Goal: Task Accomplishment & Management: Manage account settings

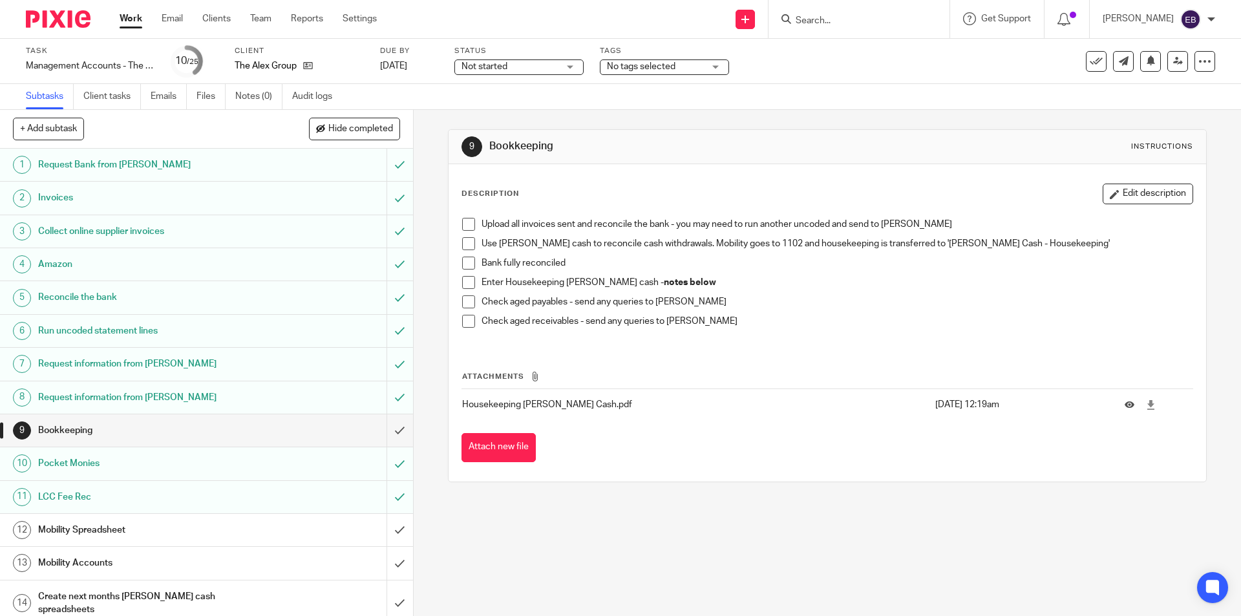
click at [655, 64] on span "No tags selected" at bounding box center [641, 66] width 69 height 9
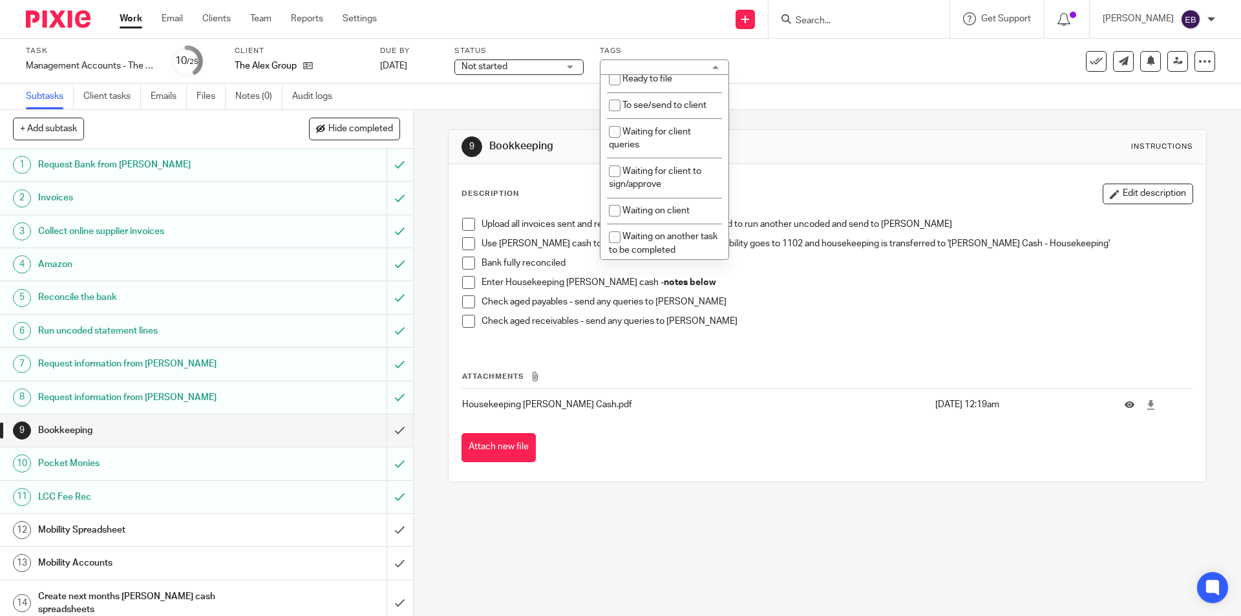
scroll to position [218, 0]
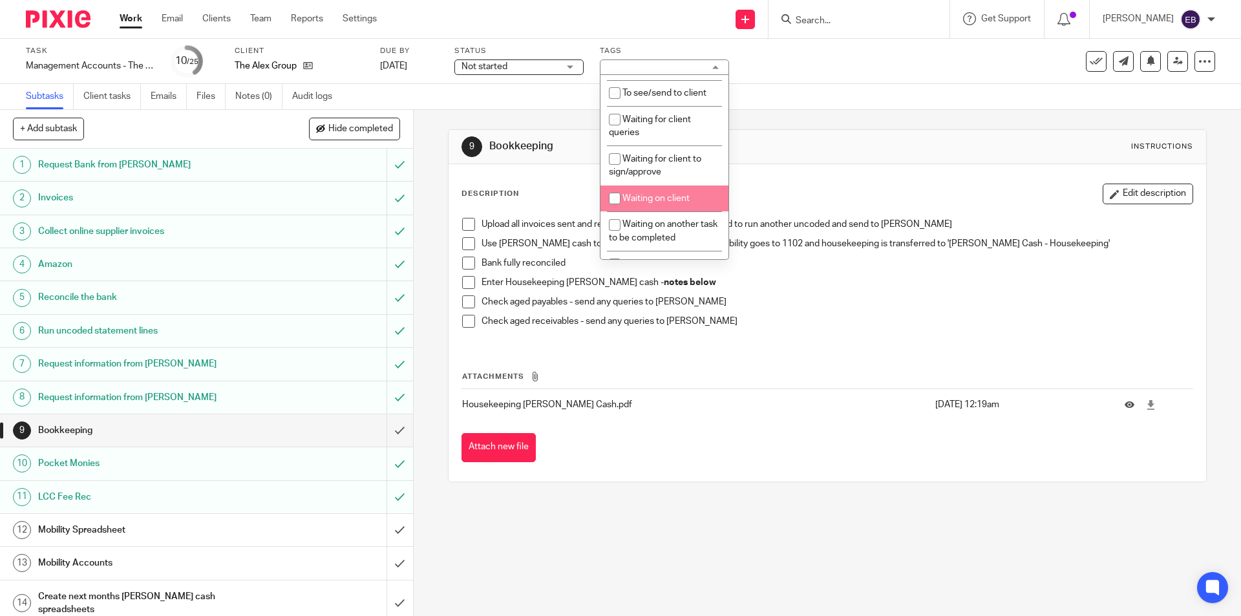
click at [697, 199] on li "Waiting on client" at bounding box center [665, 199] width 128 height 27
checkbox input "true"
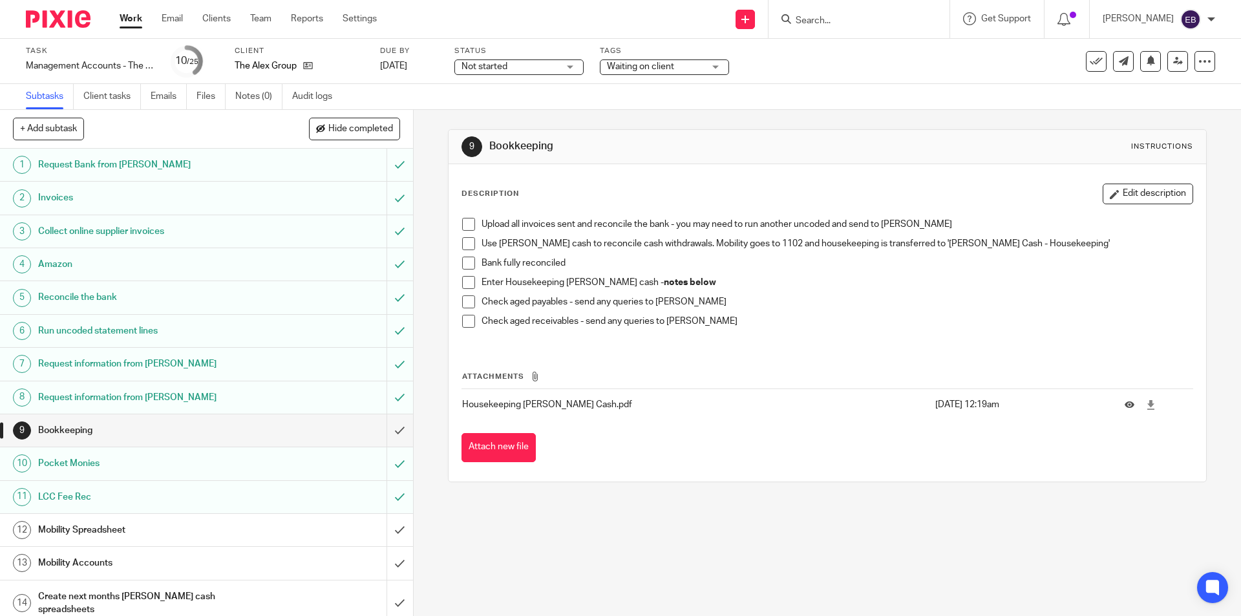
click at [790, 114] on div "9 Bookkeeping Instructions Description Edit description Upload all invoices sen…" at bounding box center [827, 306] width 758 height 392
click at [506, 61] on span "Not started" at bounding box center [510, 67] width 97 height 14
click at [504, 118] on li "In progress" at bounding box center [519, 114] width 128 height 27
click at [950, 34] on div at bounding box center [859, 19] width 181 height 38
click at [679, 564] on div "9 Bookkeeping Instructions Description Edit description Upload all invoices sen…" at bounding box center [828, 363] width 828 height 506
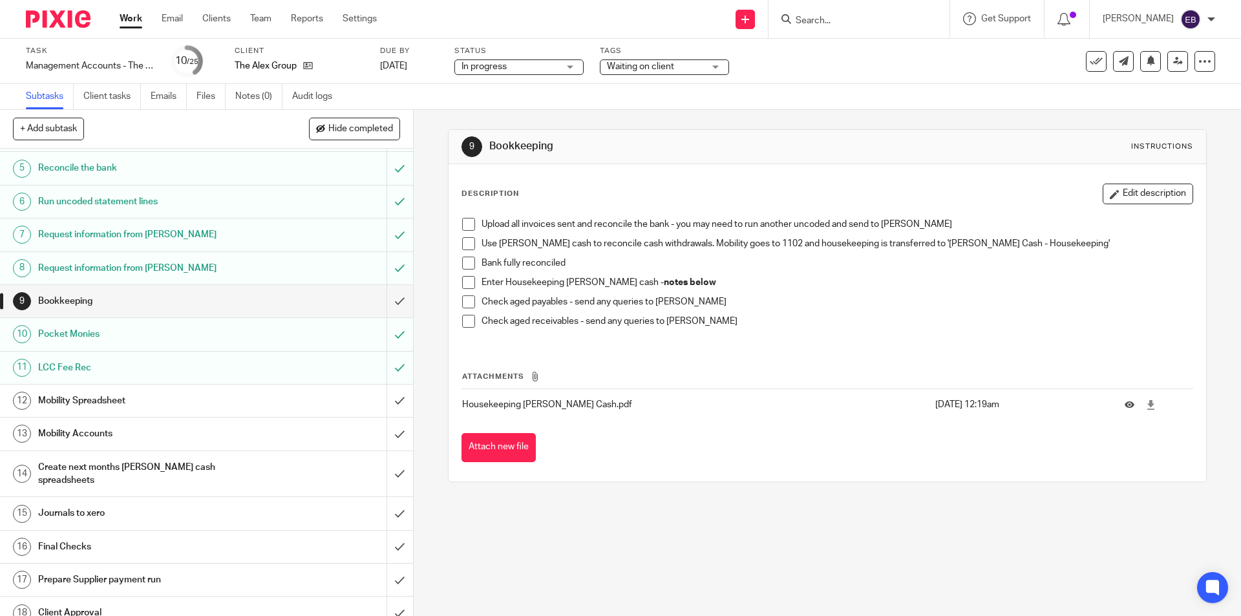
scroll to position [259, 0]
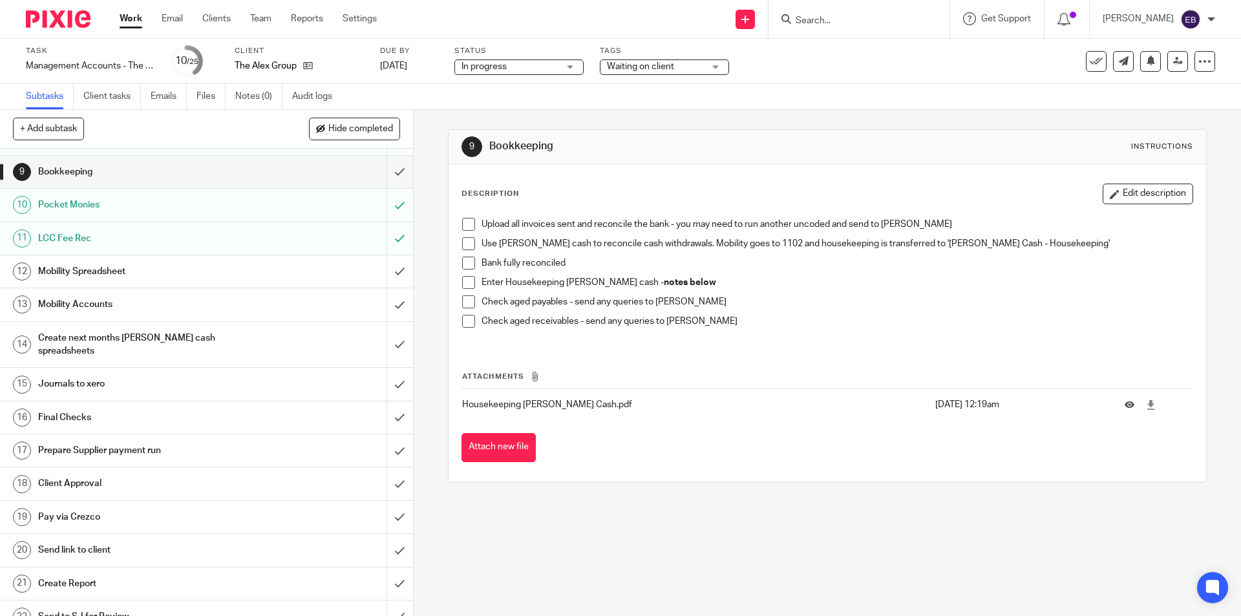
click at [828, 20] on input "Search" at bounding box center [853, 22] width 116 height 12
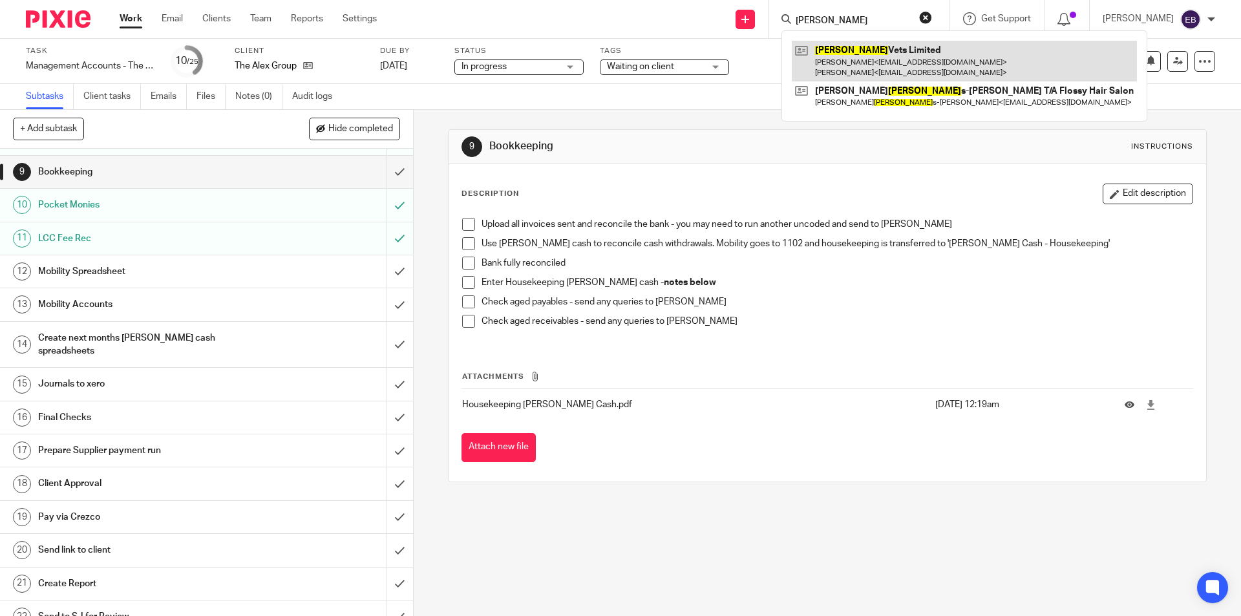
type input "bowland"
click at [874, 55] on link at bounding box center [964, 61] width 345 height 40
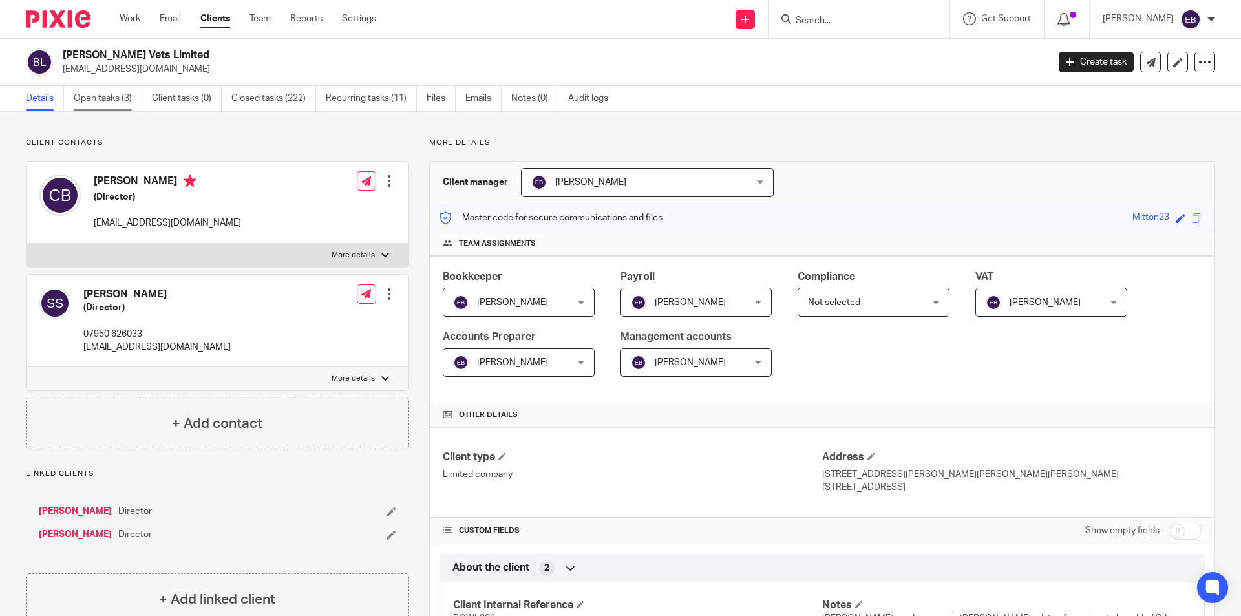
click at [111, 91] on link "Open tasks (3)" at bounding box center [108, 98] width 69 height 25
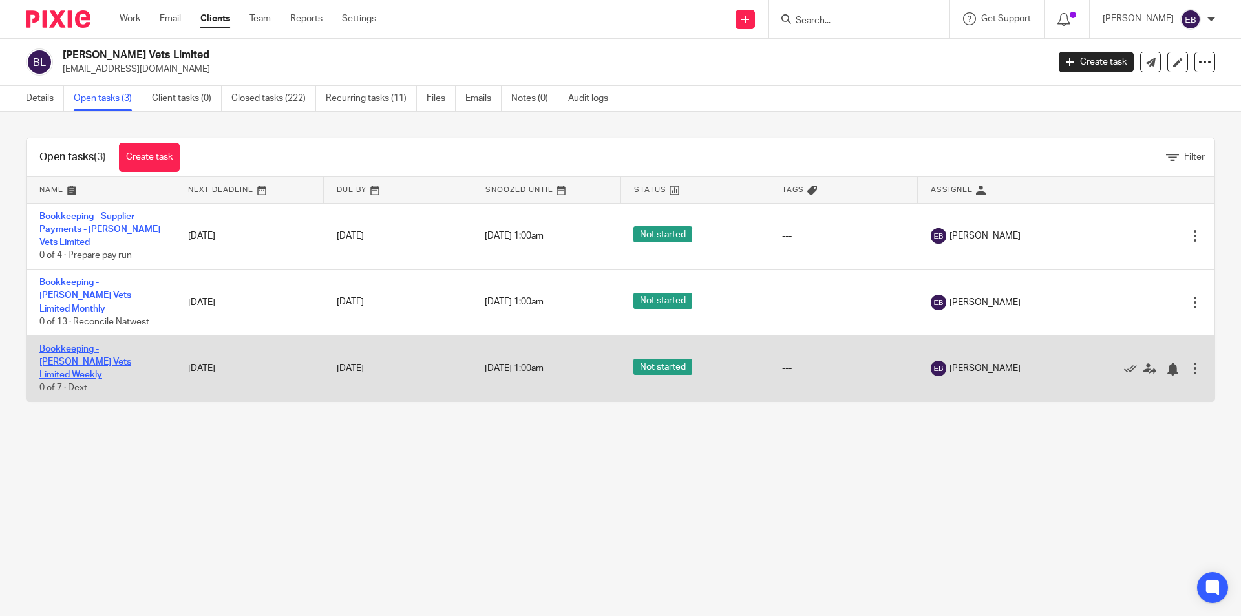
click at [89, 347] on link "Bookkeeping - [PERSON_NAME] Vets Limited Weekly" at bounding box center [85, 363] width 92 height 36
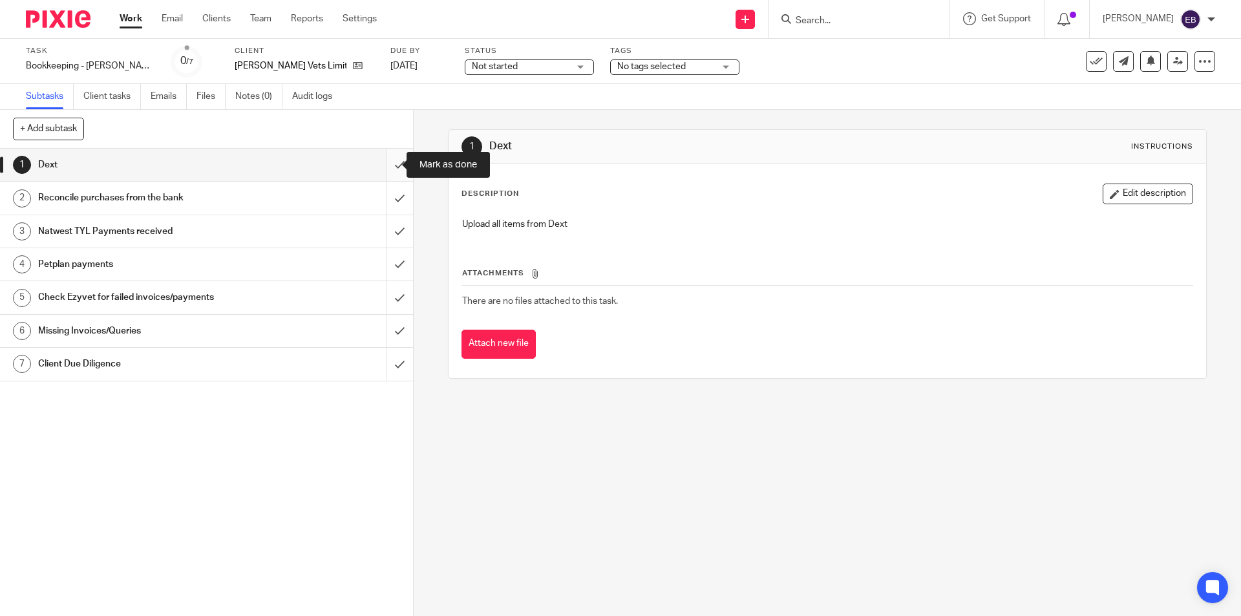
click at [381, 164] on input "submit" at bounding box center [206, 165] width 413 height 32
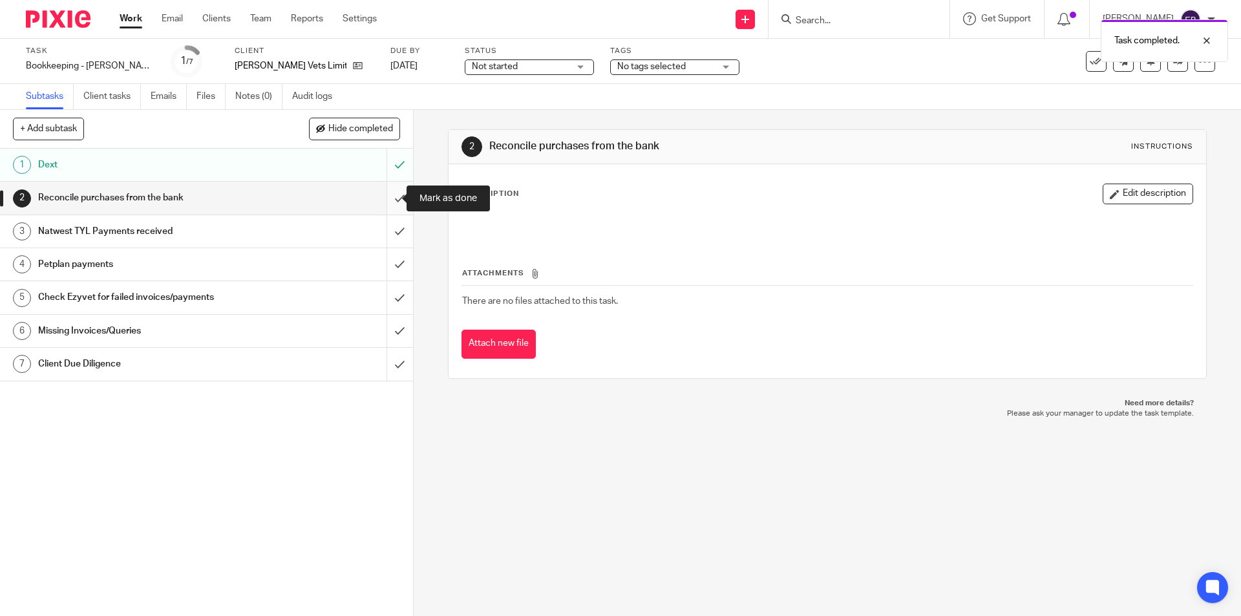
click at [391, 198] on input "submit" at bounding box center [206, 198] width 413 height 32
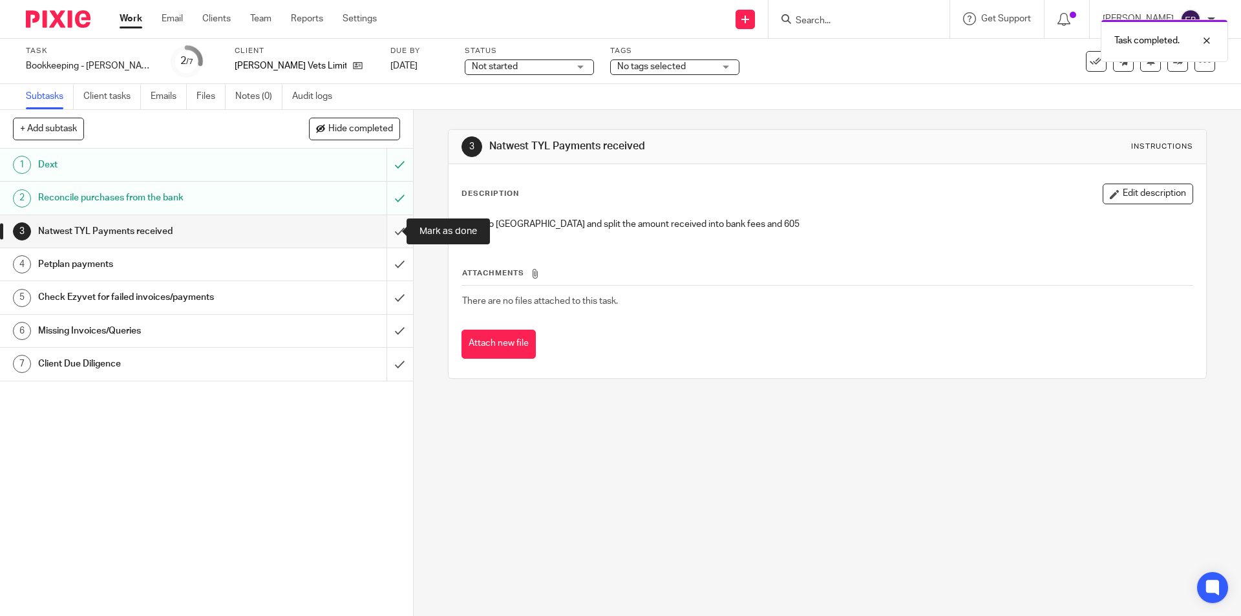
click at [387, 235] on input "submit" at bounding box center [206, 231] width 413 height 32
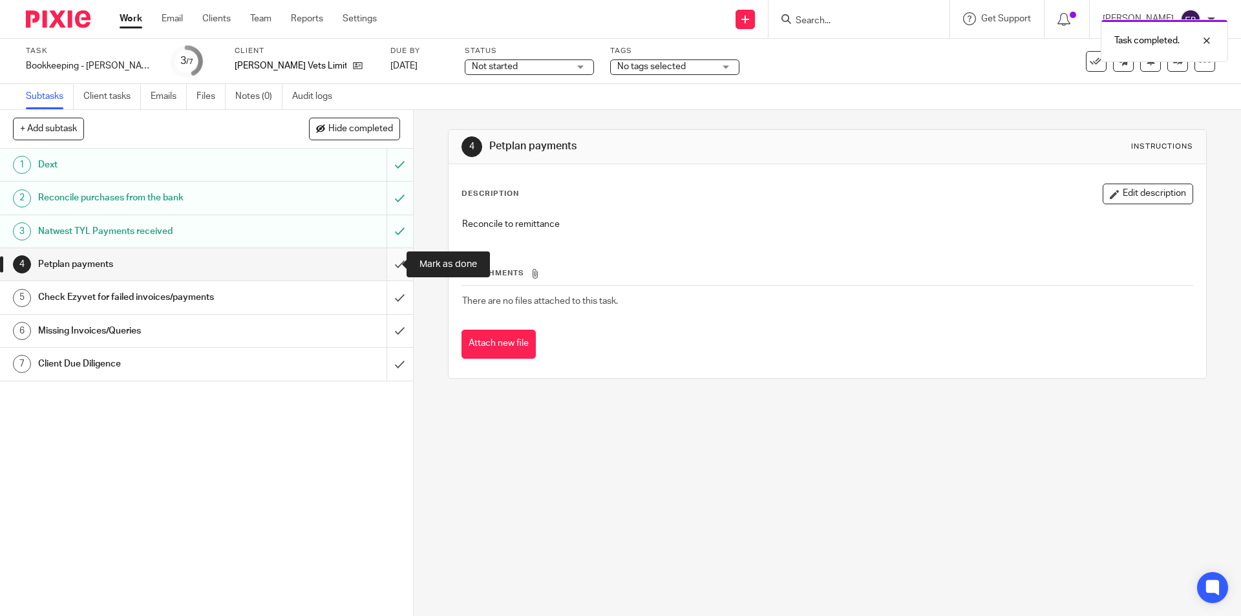
click at [381, 267] on input "submit" at bounding box center [206, 264] width 413 height 32
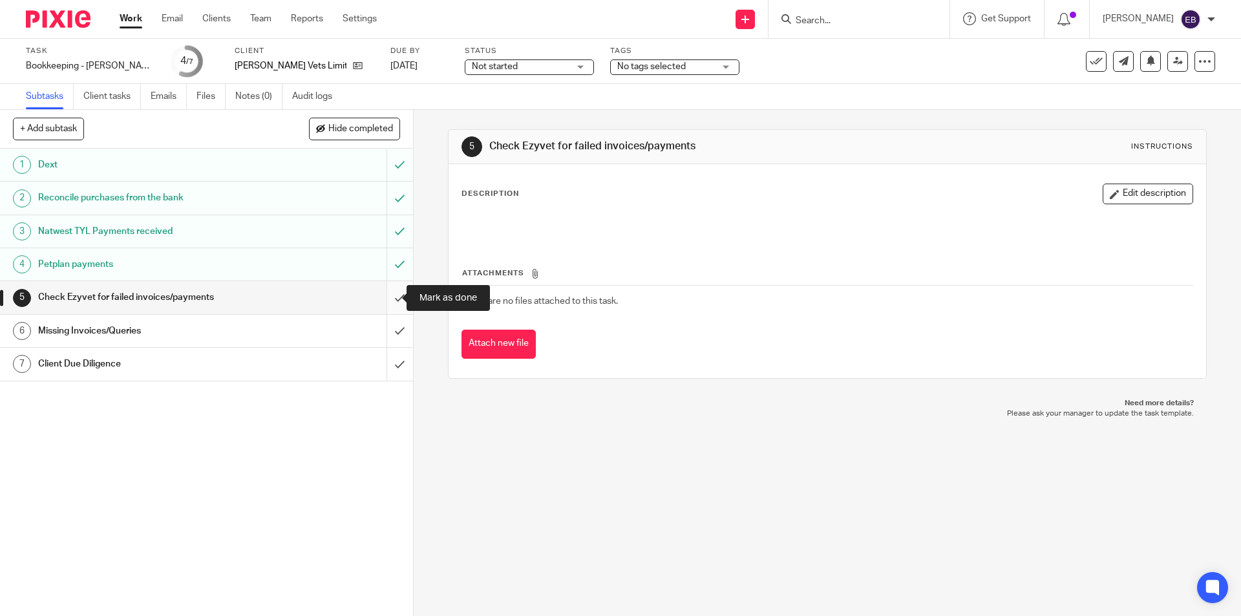
click at [383, 305] on input "submit" at bounding box center [206, 297] width 413 height 32
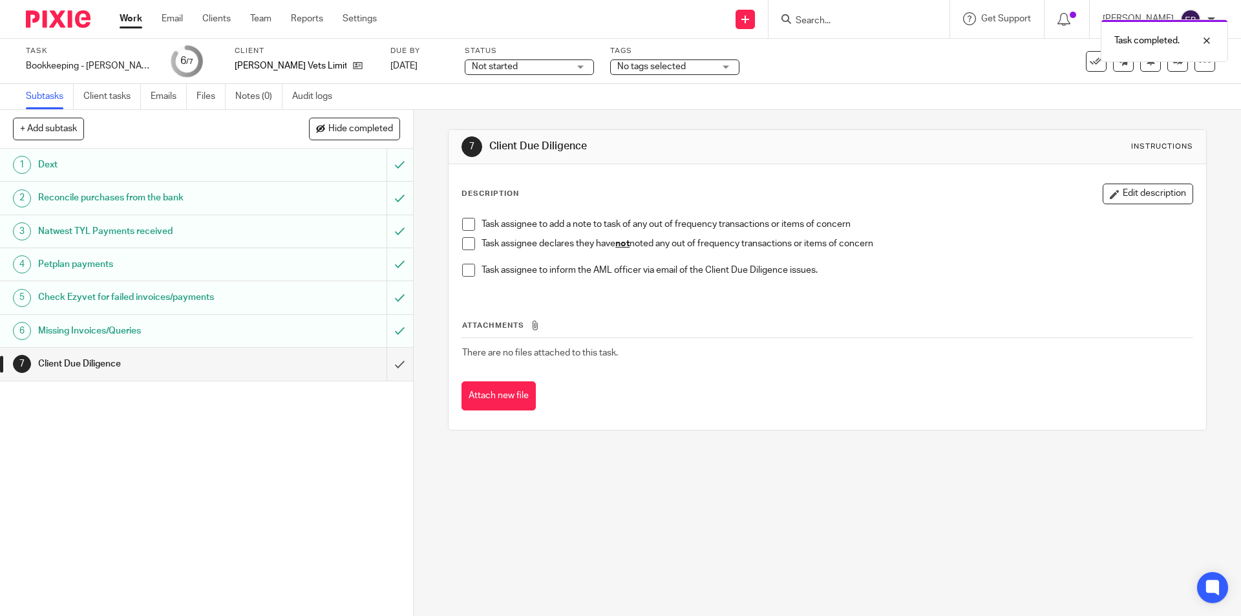
click at [462, 243] on span at bounding box center [468, 243] width 13 height 13
click at [381, 367] on input "submit" at bounding box center [206, 364] width 413 height 32
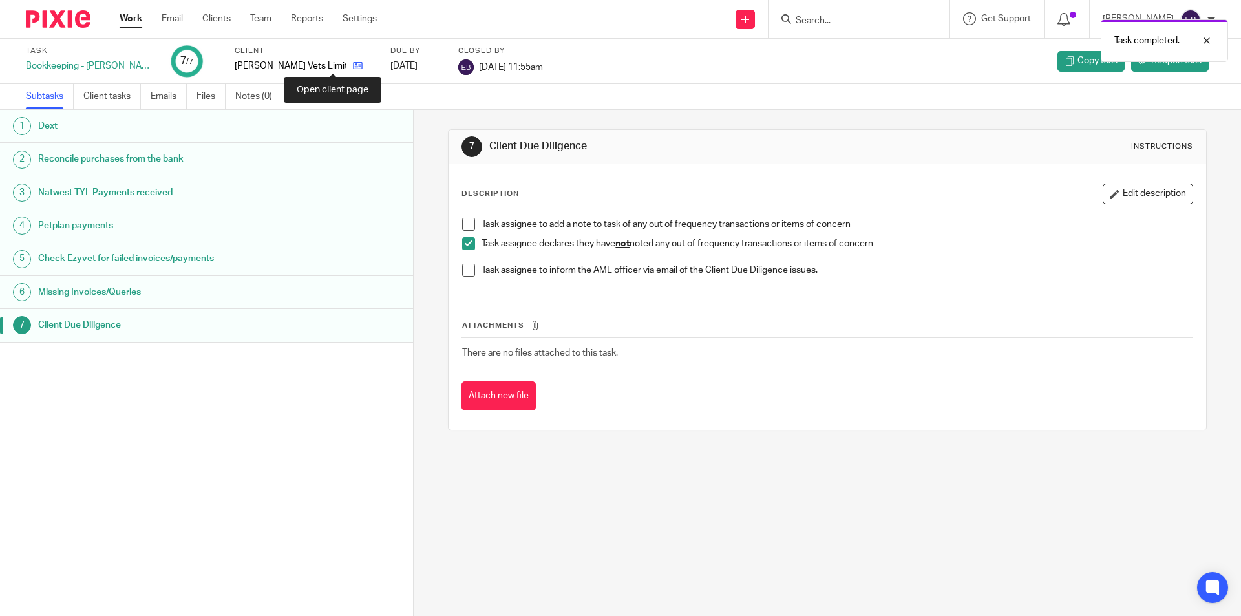
click at [353, 64] on icon at bounding box center [358, 66] width 10 height 10
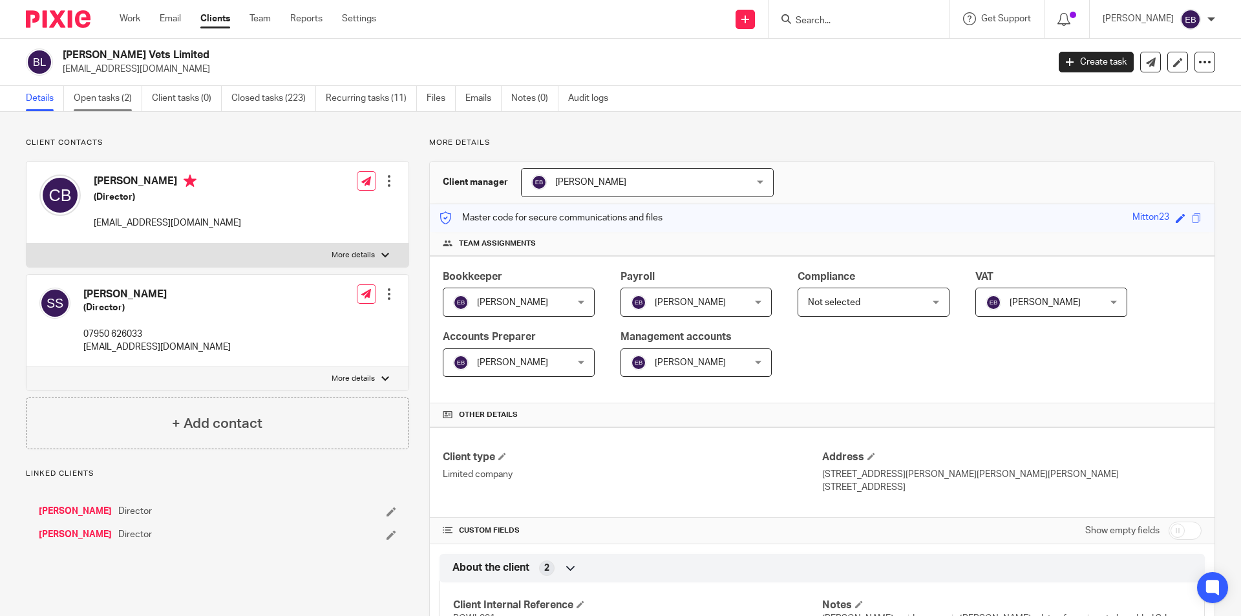
click at [108, 92] on link "Open tasks (2)" at bounding box center [108, 98] width 69 height 25
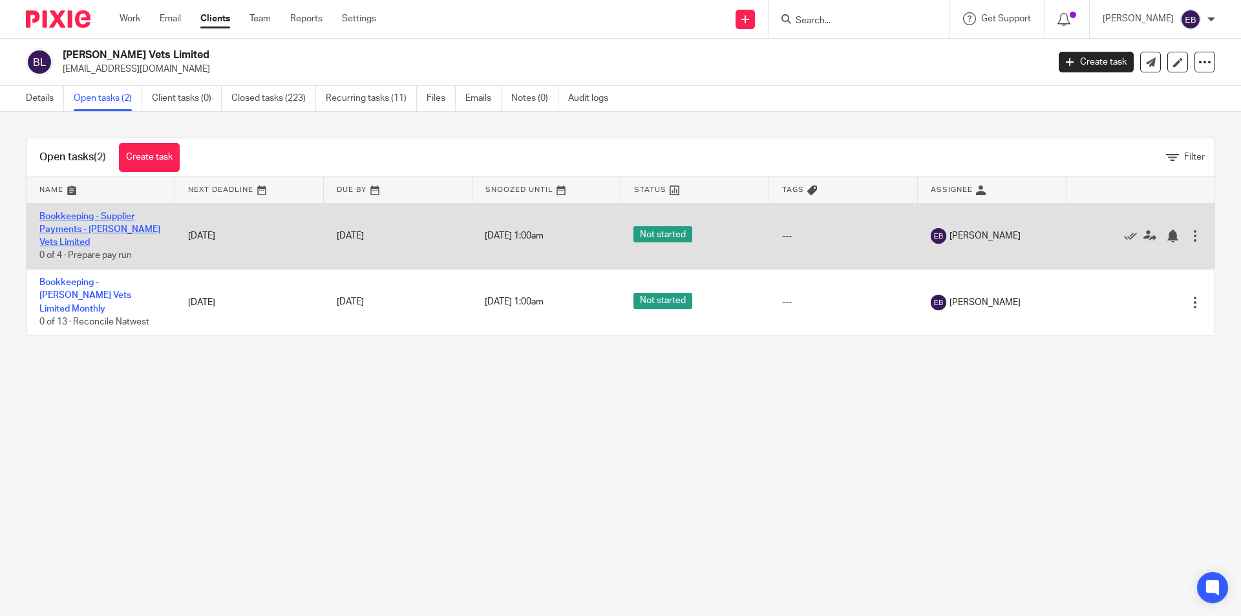
click at [85, 224] on link "Bookkeeping - Supplier Payments - [PERSON_NAME] Vets Limited" at bounding box center [99, 230] width 121 height 36
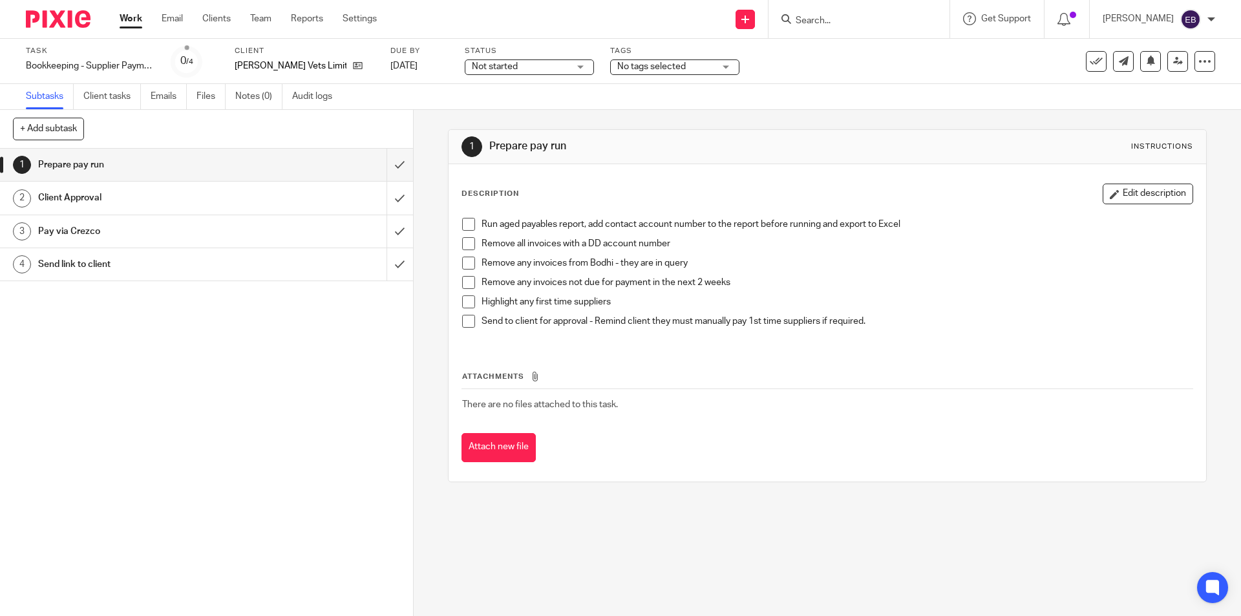
click at [544, 78] on div "Task Bookkeeping - Supplier Payments - [PERSON_NAME] Vets Limited Save Bookkeep…" at bounding box center [620, 61] width 1241 height 45
click at [539, 72] on span "Not started" at bounding box center [520, 67] width 97 height 14
click at [500, 113] on span "In progress" at bounding box center [486, 113] width 45 height 9
click at [661, 68] on span "No tags selected" at bounding box center [651, 66] width 69 height 9
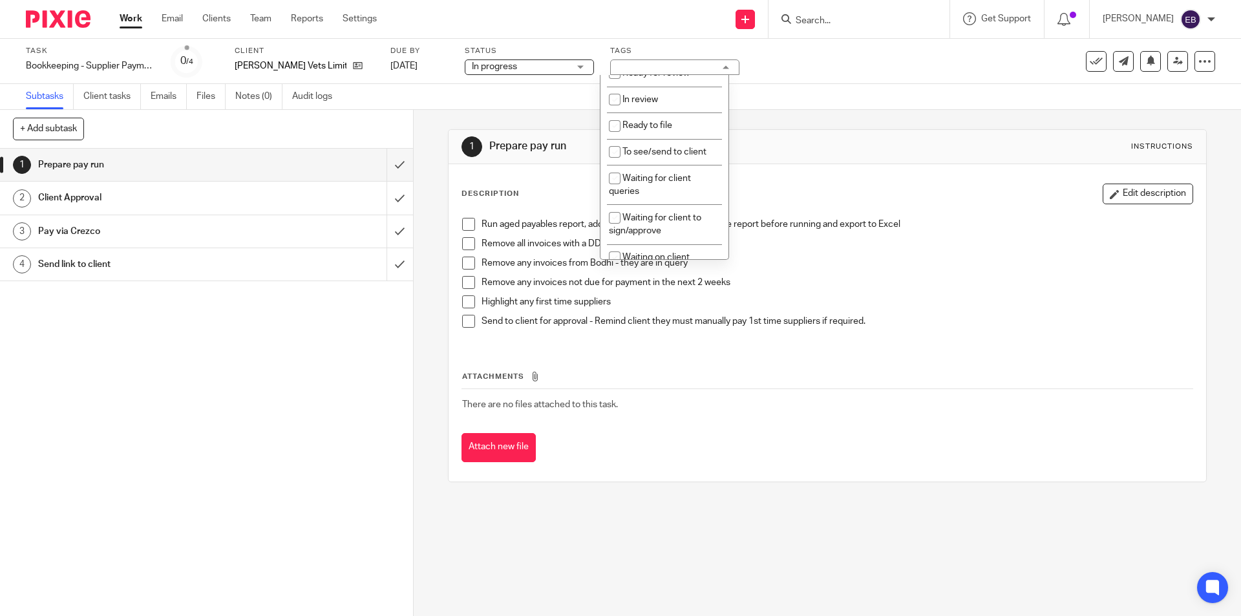
scroll to position [175, 0]
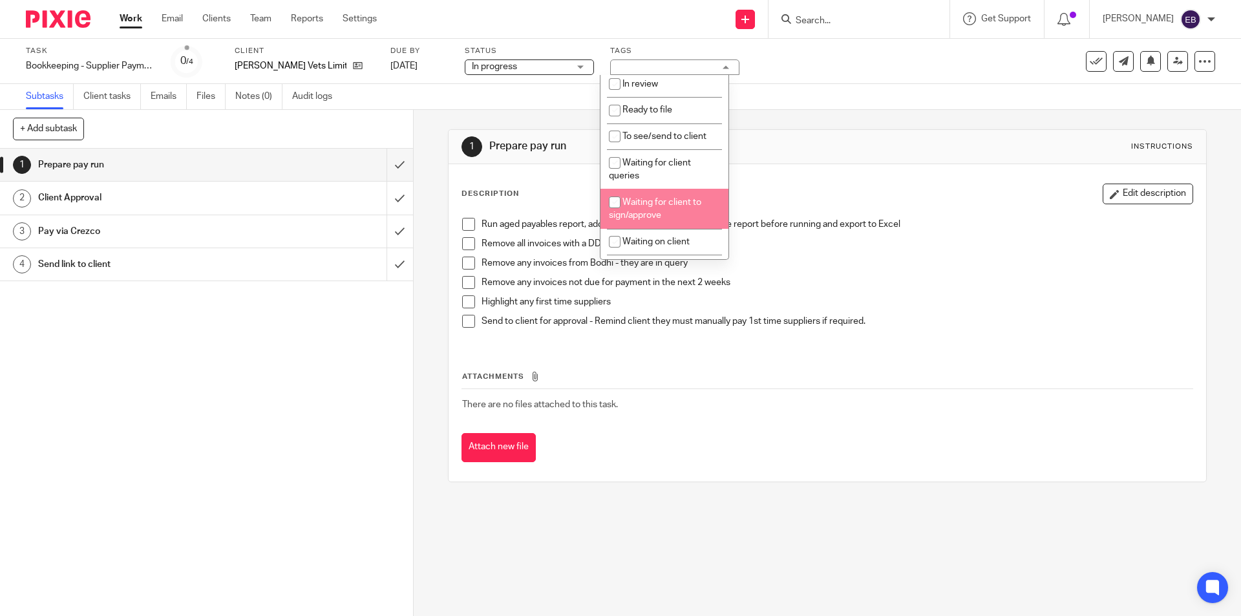
click at [632, 211] on span "Waiting for client to sign/approve" at bounding box center [655, 209] width 92 height 23
checkbox input "true"
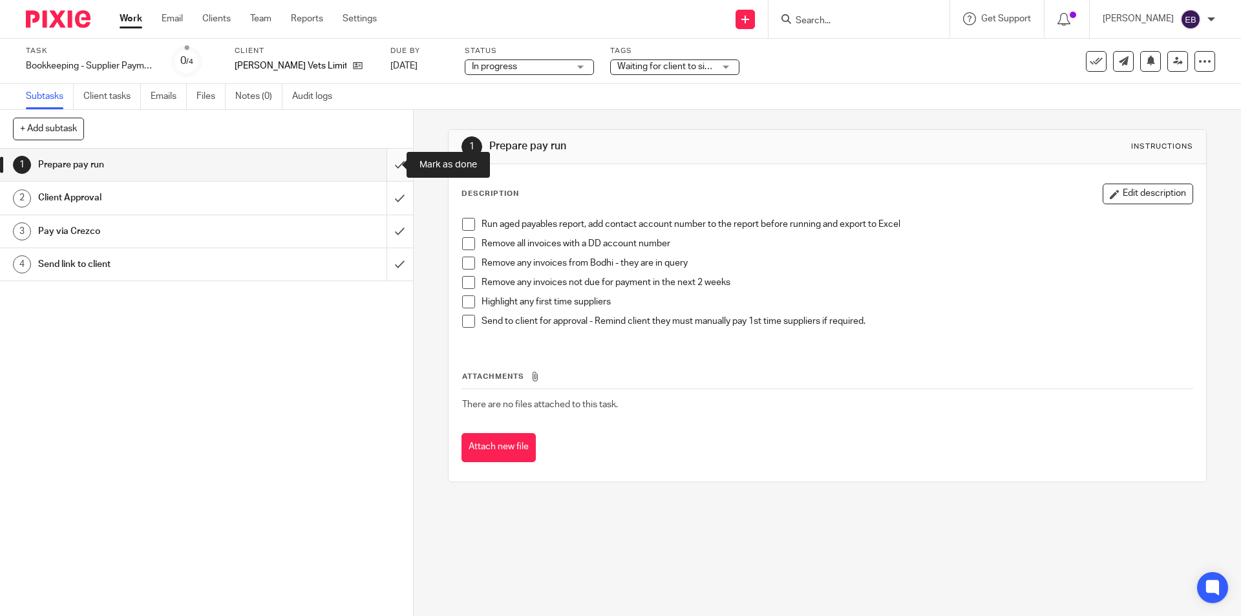
click at [383, 165] on input "submit" at bounding box center [206, 165] width 413 height 32
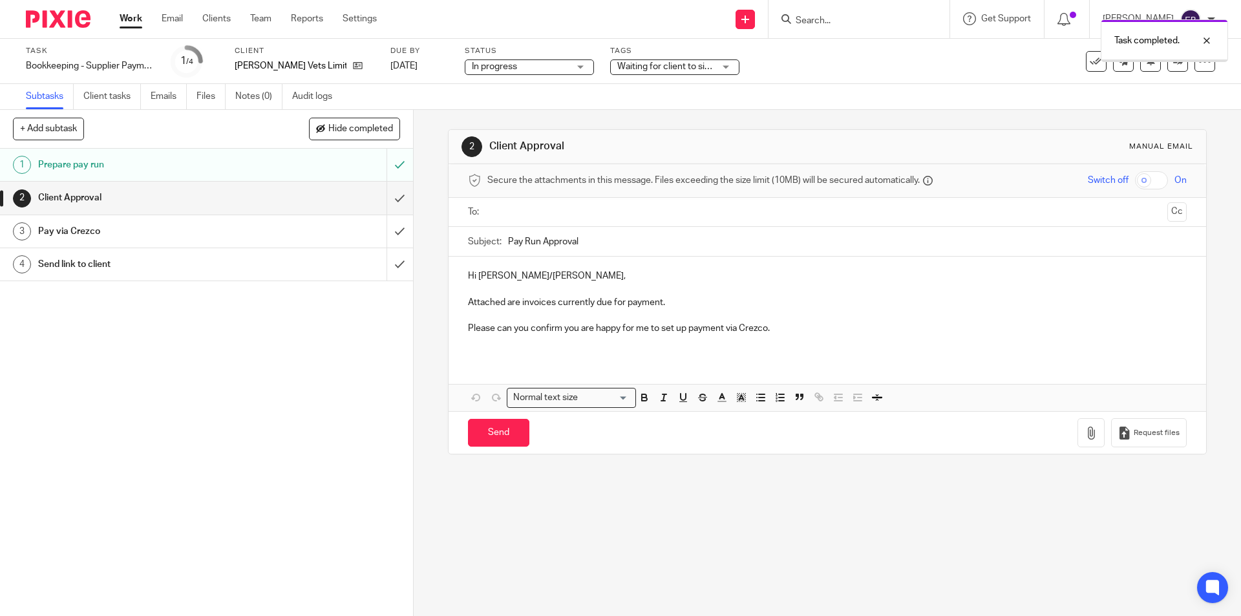
click at [319, 160] on div "Prepare pay run" at bounding box center [206, 164] width 336 height 19
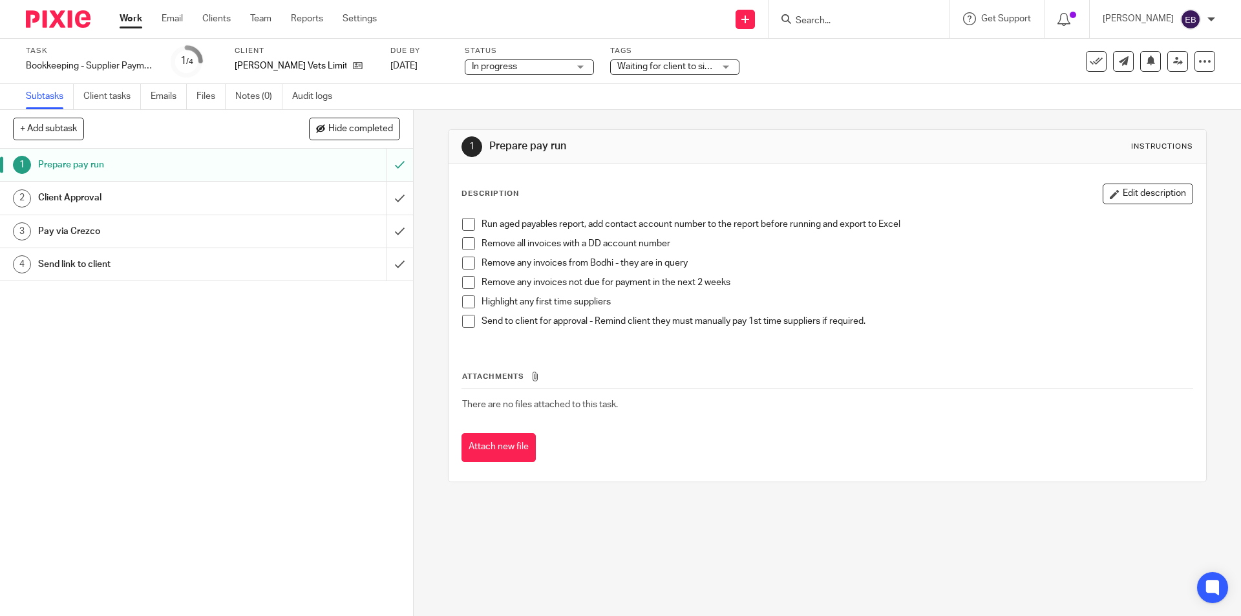
click at [469, 223] on span at bounding box center [468, 224] width 13 height 13
click at [466, 246] on span at bounding box center [468, 243] width 13 height 13
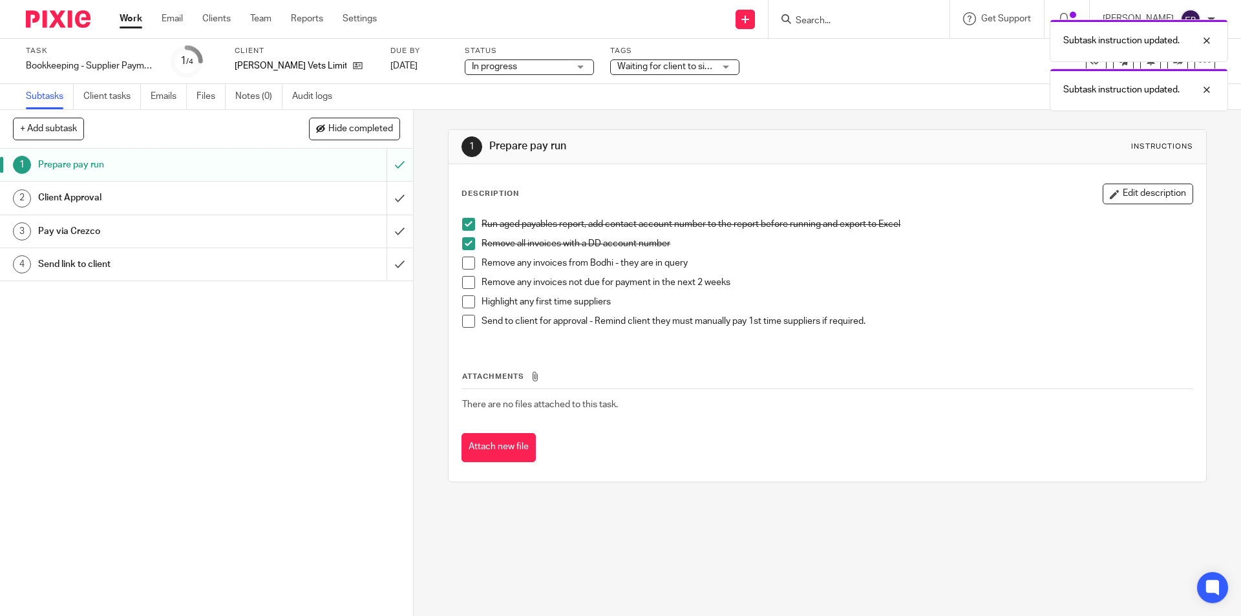
click at [462, 283] on span at bounding box center [468, 282] width 13 height 13
click at [462, 300] on span at bounding box center [468, 301] width 13 height 13
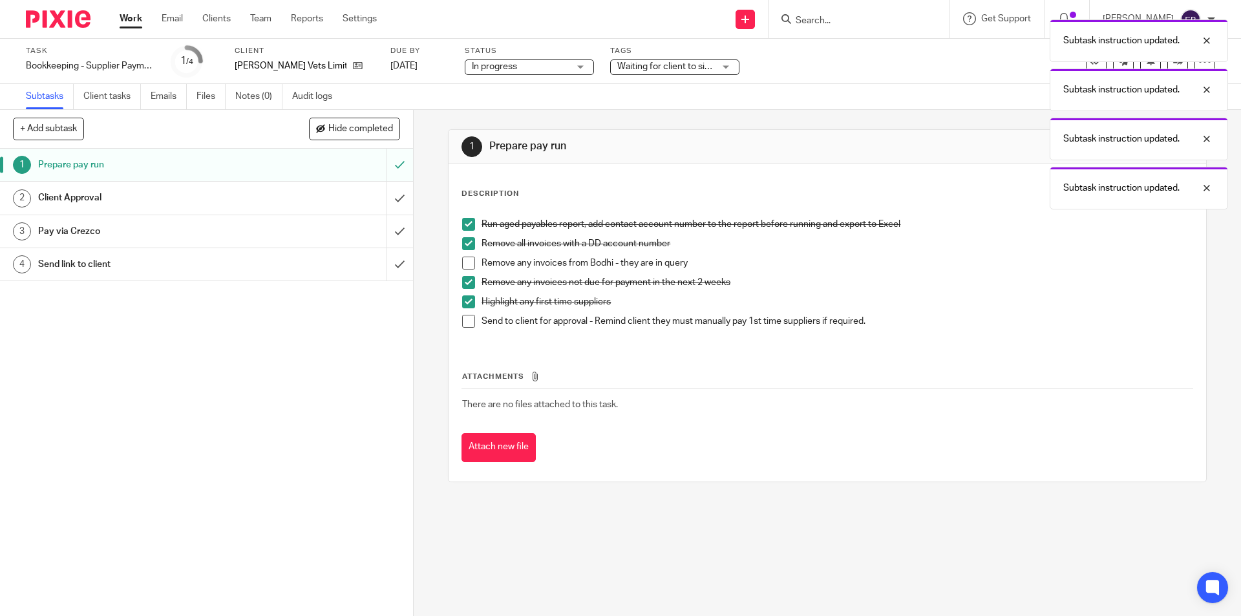
click at [465, 264] on span at bounding box center [468, 263] width 13 height 13
click at [462, 315] on span at bounding box center [468, 321] width 13 height 13
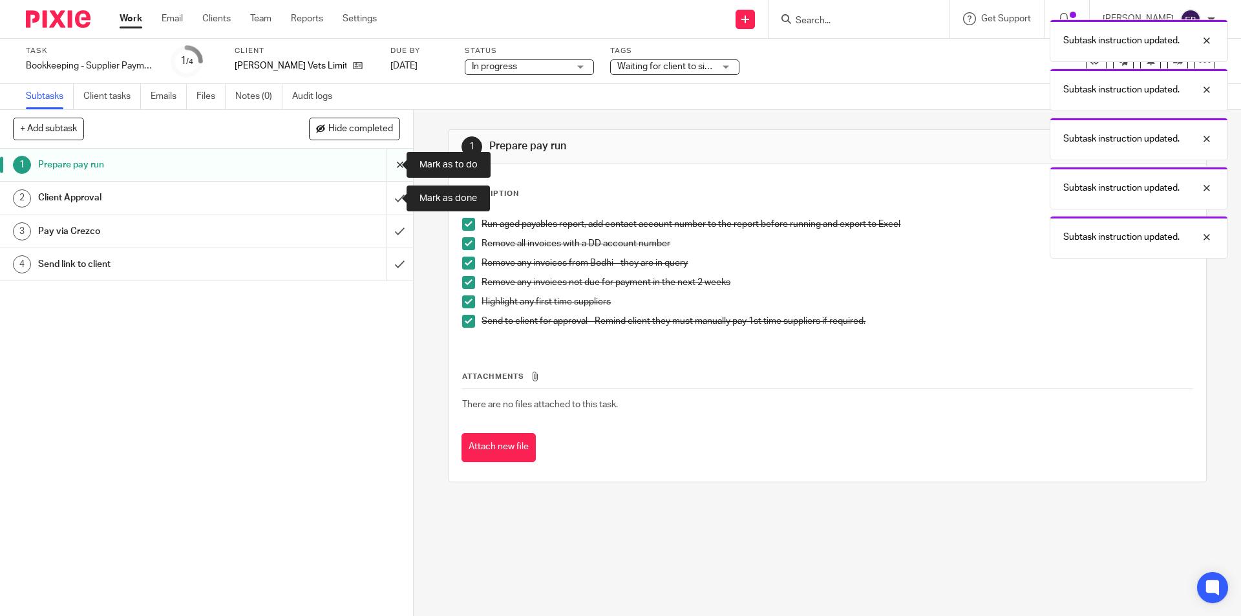
click at [387, 173] on input "submit" at bounding box center [206, 165] width 413 height 32
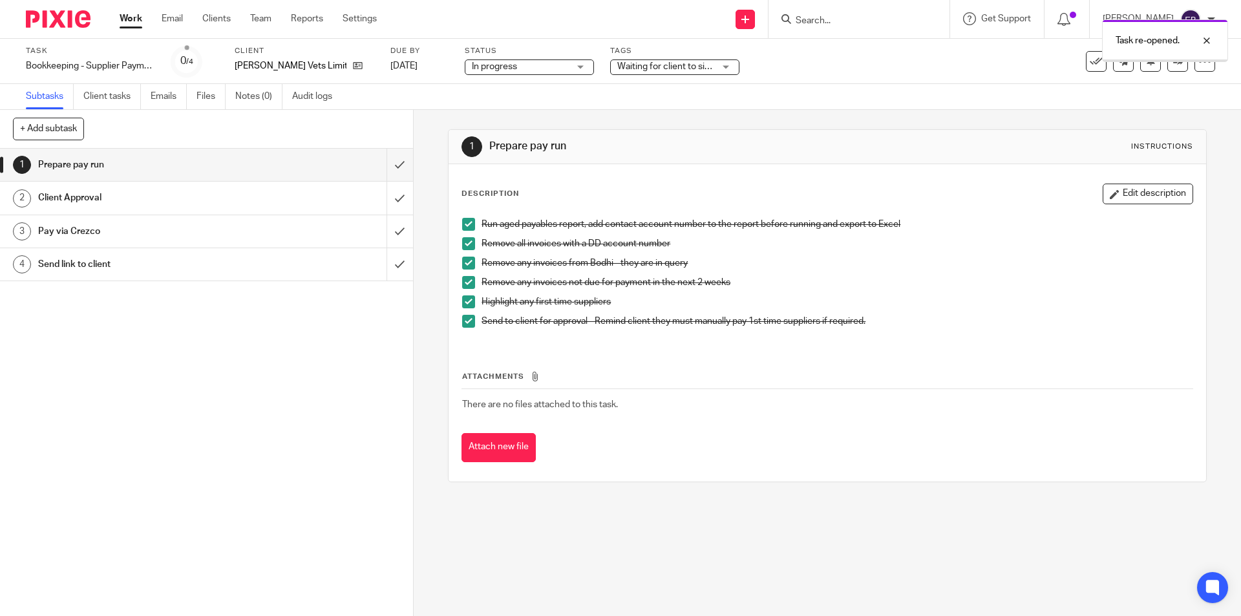
click at [389, 166] on input "submit" at bounding box center [206, 165] width 413 height 32
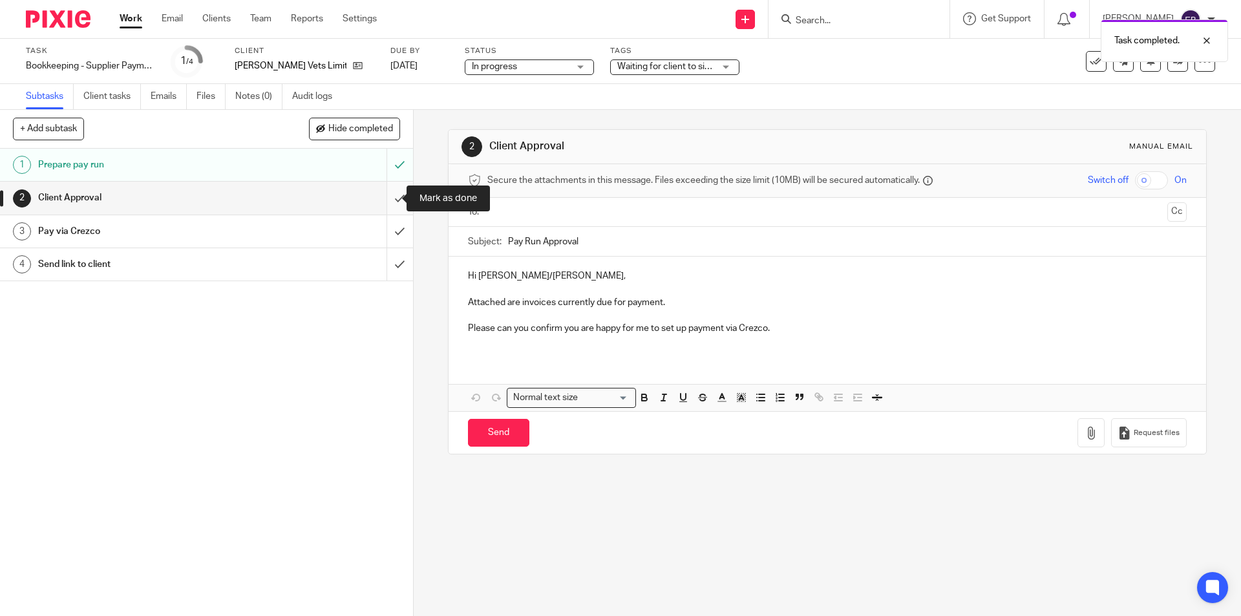
click at [385, 193] on input "submit" at bounding box center [206, 198] width 413 height 32
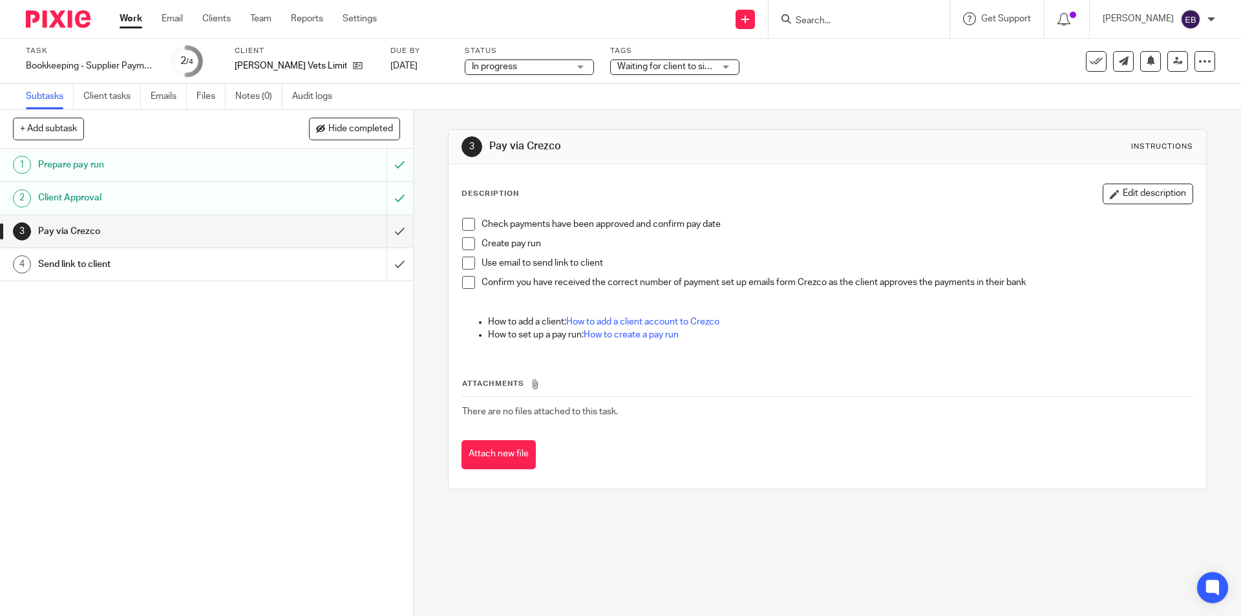
click at [462, 224] on span at bounding box center [468, 224] width 13 height 13
click at [464, 240] on span at bounding box center [468, 243] width 13 height 13
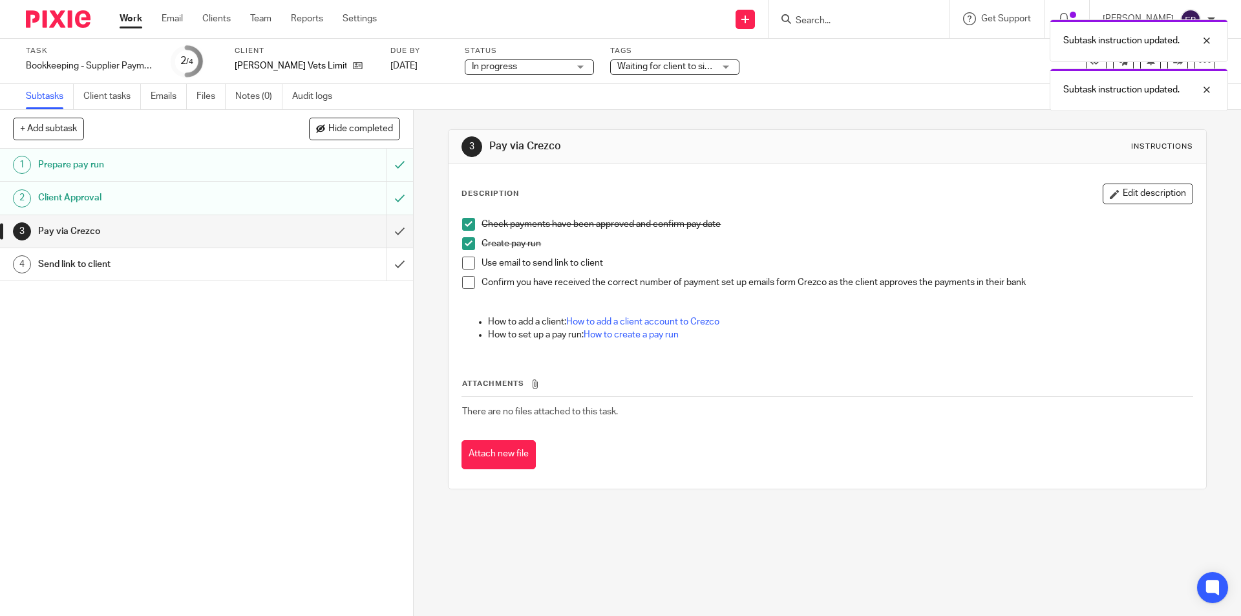
click at [462, 259] on span at bounding box center [468, 263] width 13 height 13
click at [462, 280] on span at bounding box center [468, 282] width 13 height 13
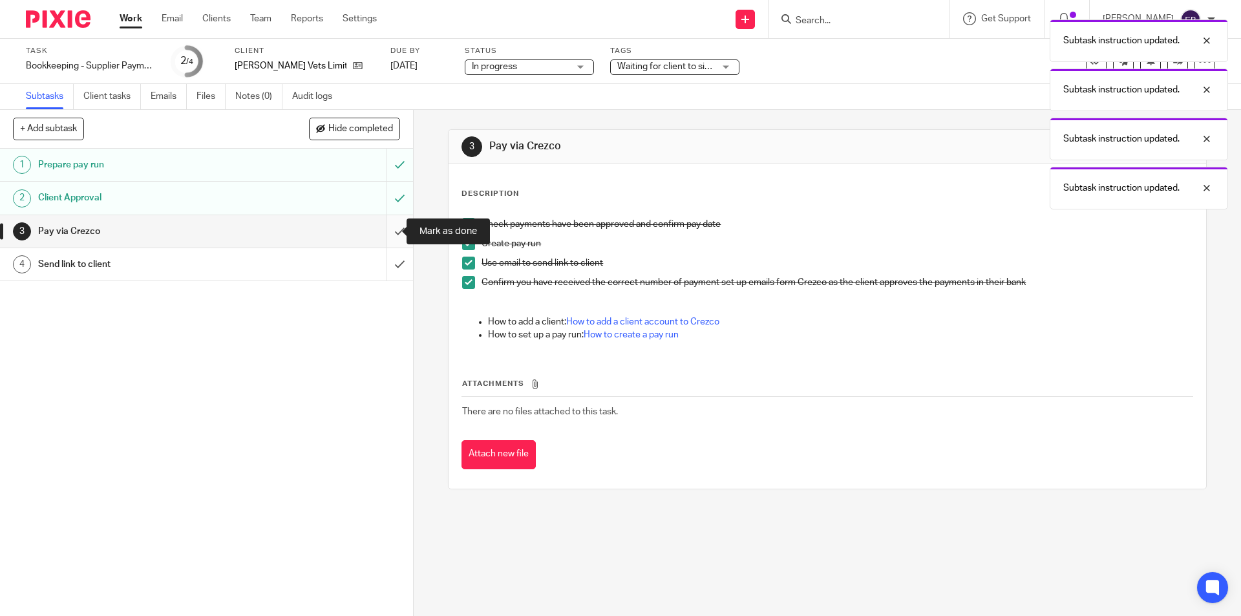
click at [394, 231] on input "submit" at bounding box center [206, 231] width 413 height 32
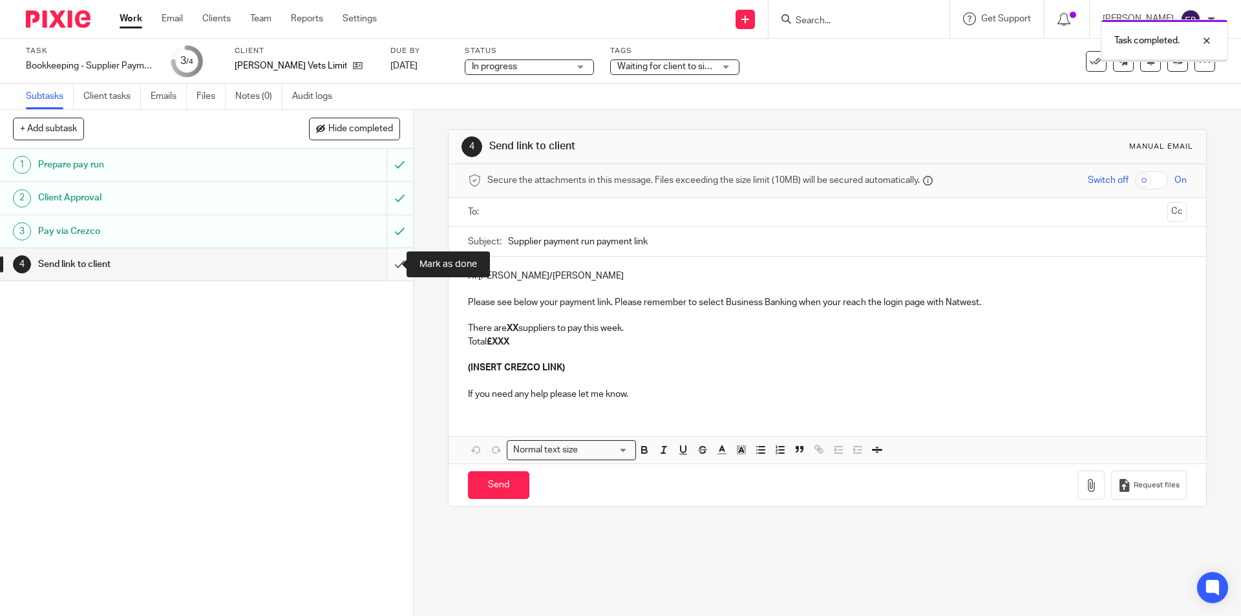
click at [381, 264] on input "submit" at bounding box center [206, 264] width 413 height 32
